Goal: Find specific page/section: Find specific page/section

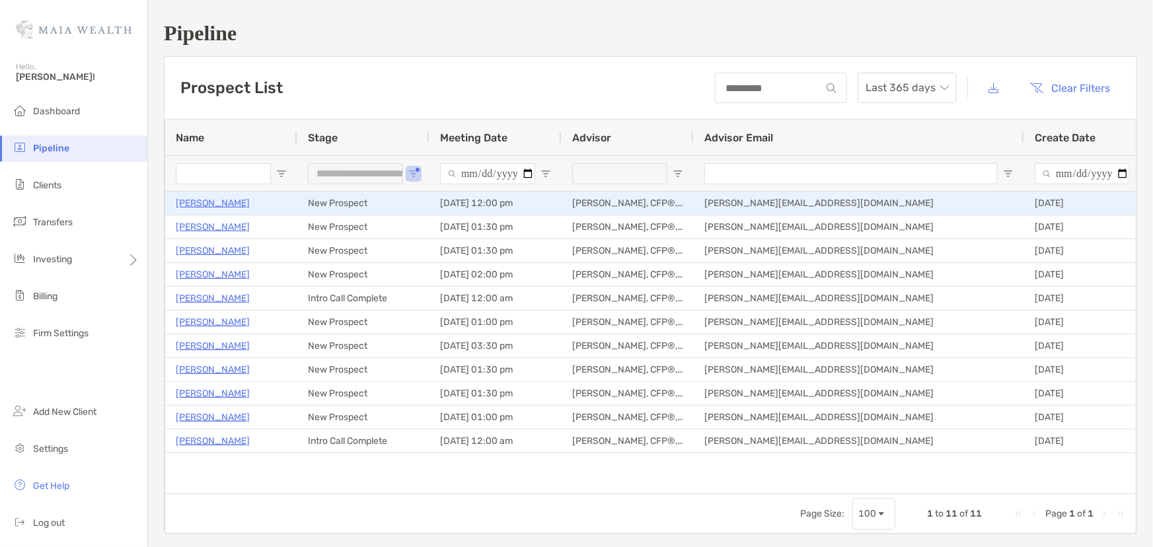
click at [197, 206] on p "[PERSON_NAME]" at bounding box center [213, 203] width 74 height 17
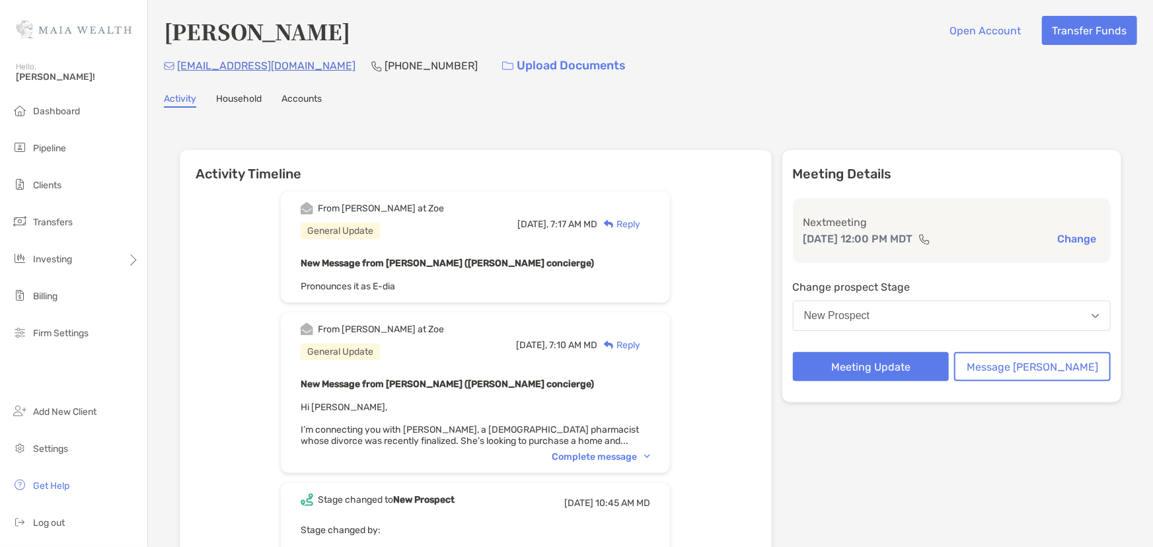
click at [620, 461] on div "From Brendan at Zoe General Update Today, 7:10 AM MD Reply New Message from Bre…" at bounding box center [475, 392] width 389 height 161
click at [621, 456] on div "Complete message" at bounding box center [601, 456] width 98 height 11
